Goal: Transaction & Acquisition: Purchase product/service

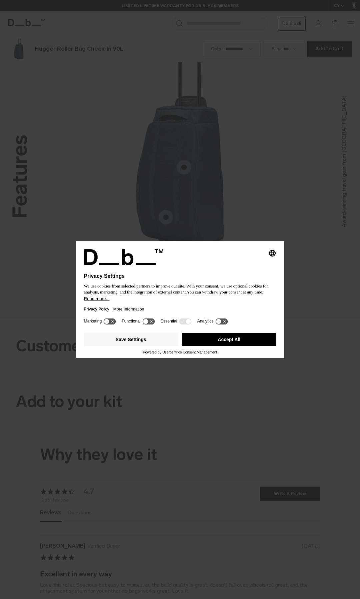
scroll to position [1198, 0]
